Goal: Transaction & Acquisition: Purchase product/service

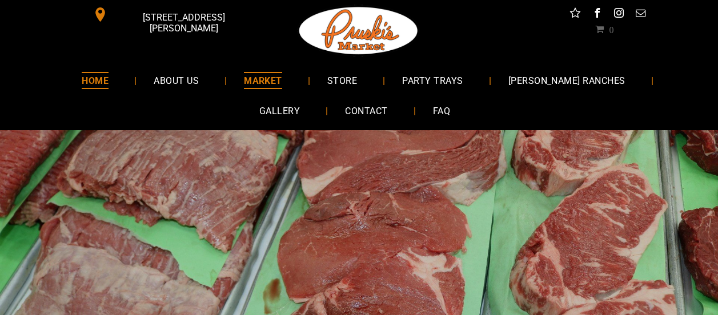
click at [262, 83] on link "MARKET" at bounding box center [263, 80] width 73 height 30
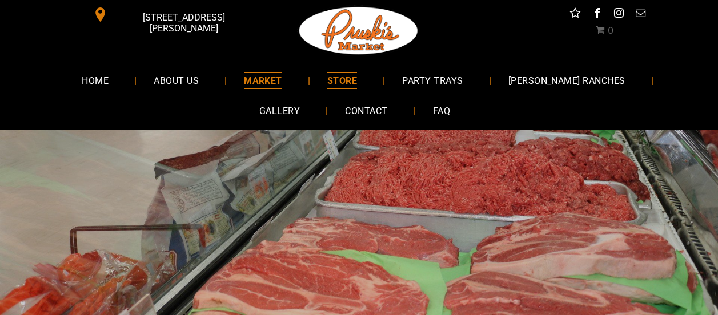
click at [327, 74] on span "STORE" at bounding box center [342, 80] width 30 height 17
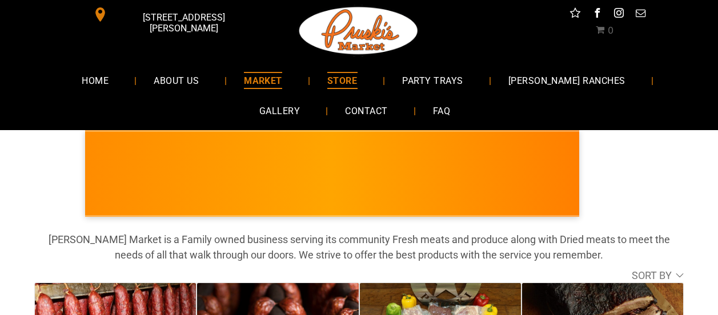
click at [244, 77] on span "MARKET" at bounding box center [263, 80] width 38 height 17
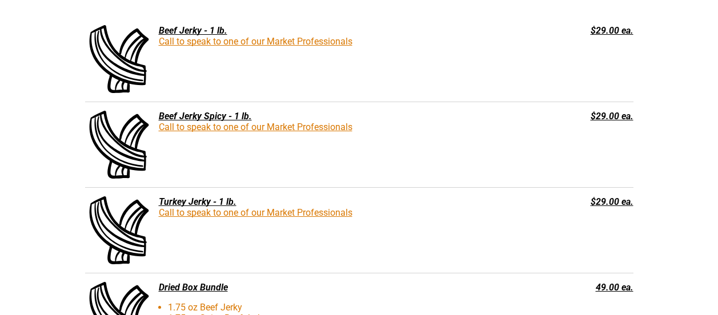
scroll to position [1538, 0]
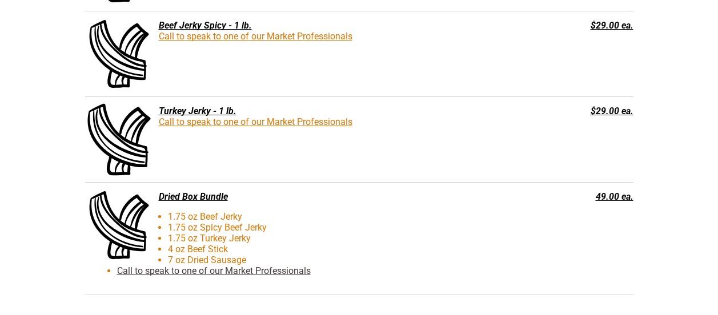
click at [138, 131] on span at bounding box center [119, 139] width 72 height 72
click at [234, 121] on link "Call to speak to one of our Market Professionals" at bounding box center [256, 122] width 194 height 11
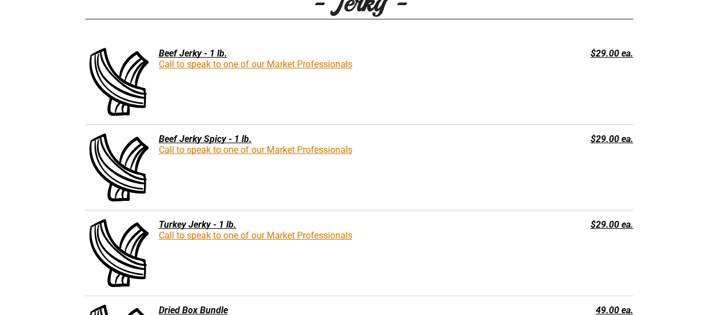
scroll to position [1367, 0]
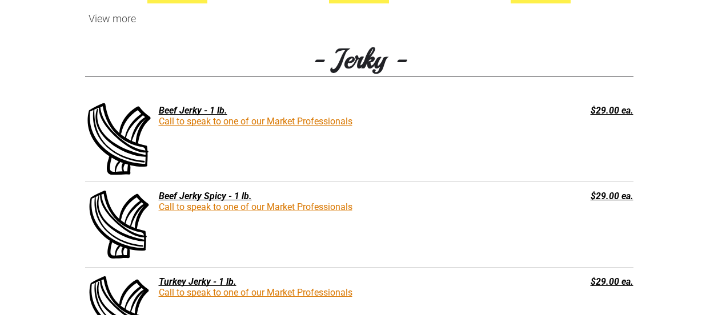
click at [122, 128] on span at bounding box center [119, 139] width 72 height 72
click at [119, 141] on span at bounding box center [119, 139] width 72 height 72
click at [603, 110] on div "$29.00 ea." at bounding box center [579, 110] width 110 height 11
click at [195, 110] on div "Beef Jerky - 1 lb." at bounding box center [301, 110] width 433 height 11
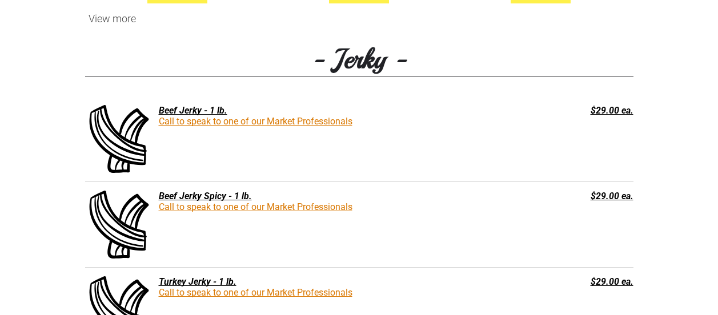
click at [195, 110] on div "Beef Jerky - 1 lb." at bounding box center [301, 110] width 433 height 11
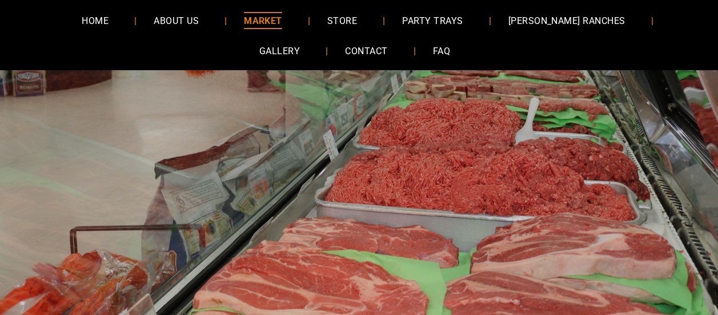
scroll to position [0, 0]
